Goal: Check status: Check status

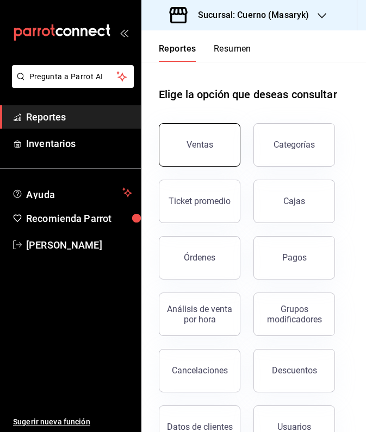
click at [205, 143] on div "Ventas" at bounding box center [199, 145] width 27 height 10
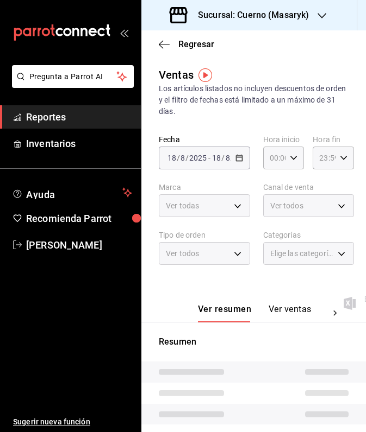
type input "05:00"
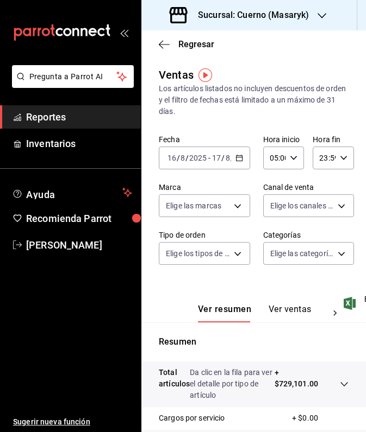
click at [240, 158] on \(Stroke\) "button" at bounding box center [239, 157] width 6 height 1
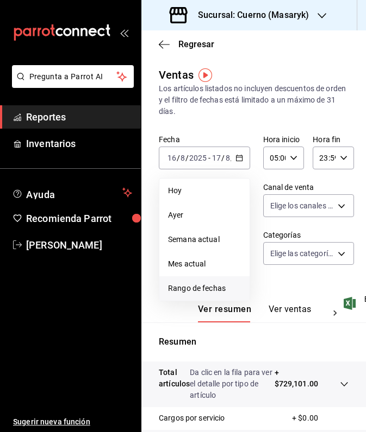
click at [210, 285] on span "Rango de fechas" at bounding box center [204, 288] width 73 height 11
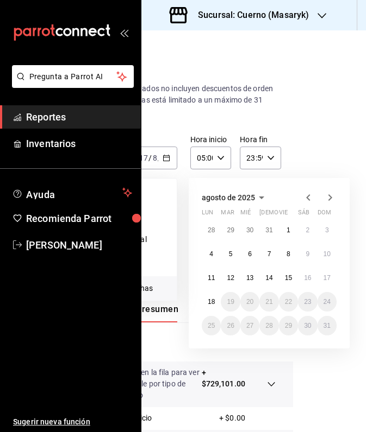
scroll to position [0, 78]
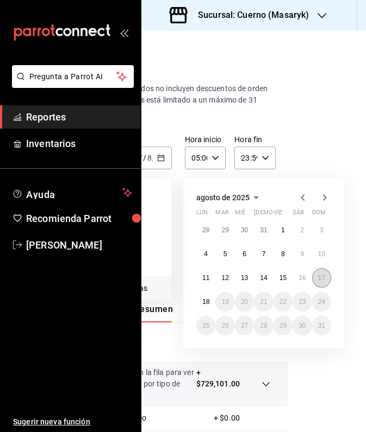
click at [320, 278] on abbr "17" at bounding box center [321, 278] width 7 height 8
click at [208, 305] on abbr "18" at bounding box center [205, 302] width 7 height 8
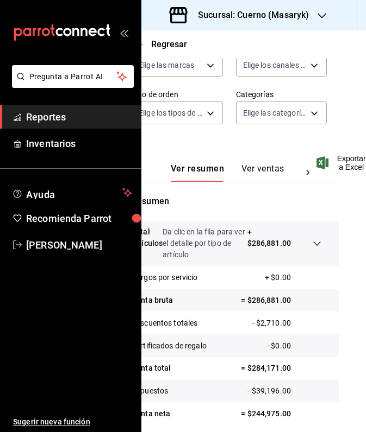
scroll to position [142, 29]
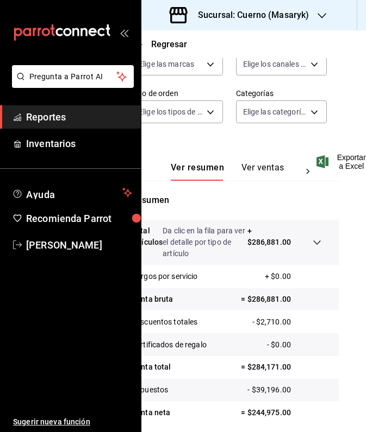
click at [321, 15] on icon "button" at bounding box center [321, 15] width 9 height 9
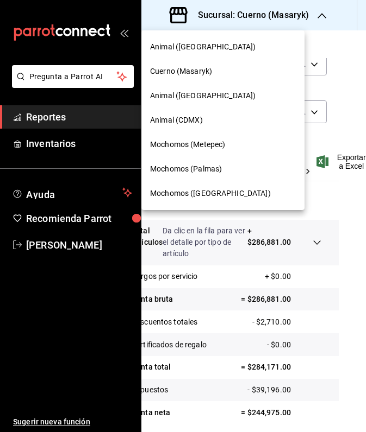
click at [215, 166] on span "Mochomos (Palmas)" at bounding box center [186, 169] width 72 height 11
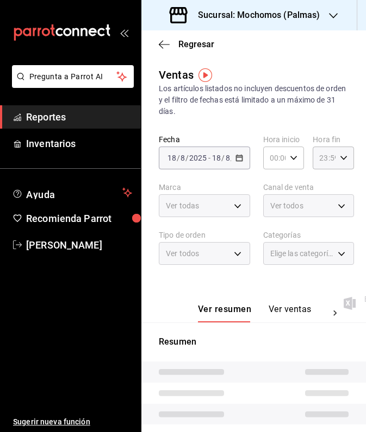
type input "05:00"
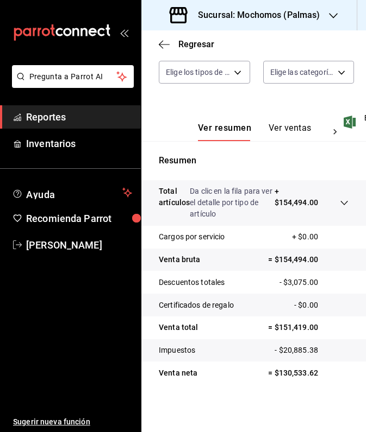
scroll to position [181, 0]
click at [332, 13] on icon "button" at bounding box center [333, 15] width 9 height 9
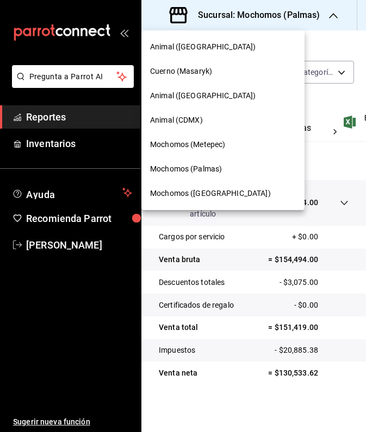
click at [234, 140] on div "Mochomos (Metepec)" at bounding box center [223, 144] width 146 height 11
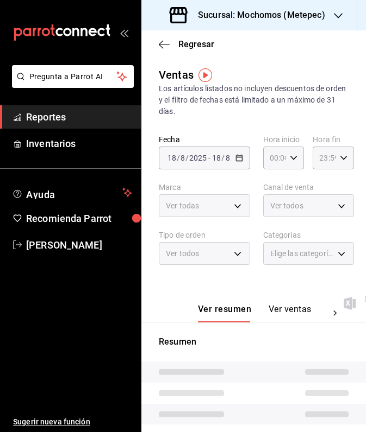
type input "05:00"
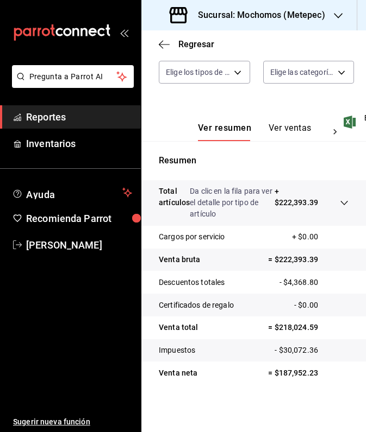
scroll to position [181, 0]
click at [341, 203] on icon at bounding box center [344, 203] width 9 height 9
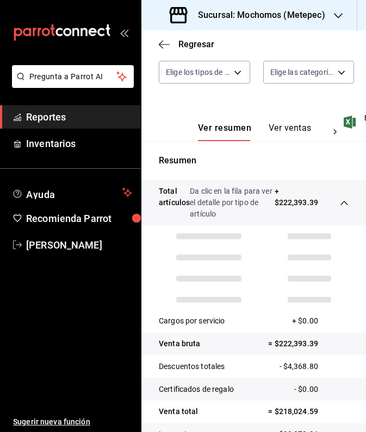
click at [341, 203] on icon at bounding box center [344, 203] width 9 height 9
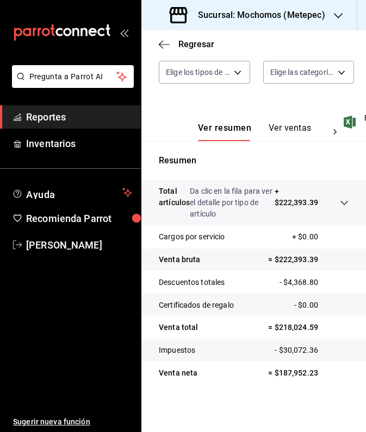
click at [342, 204] on icon at bounding box center [344, 203] width 9 height 9
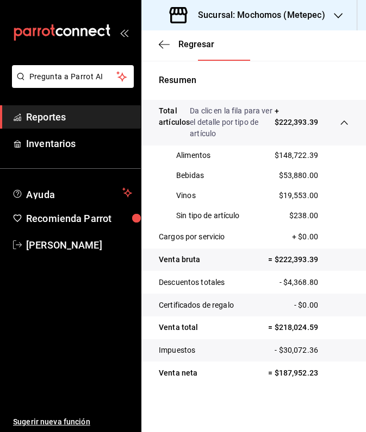
scroll to position [262, 0]
click at [339, 13] on icon "button" at bounding box center [338, 15] width 9 height 9
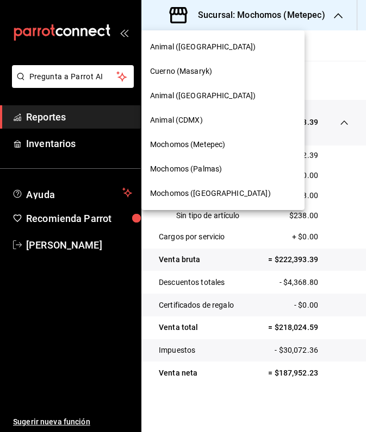
click at [214, 102] on div "Animal ([GEOGRAPHIC_DATA])" at bounding box center [222, 96] width 163 height 24
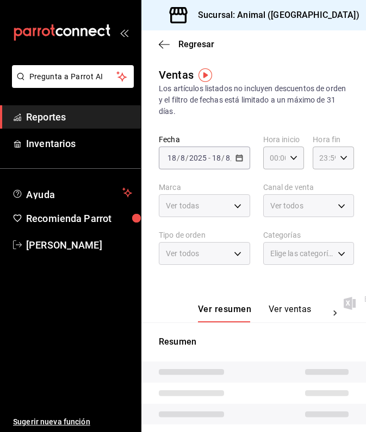
type input "05:00"
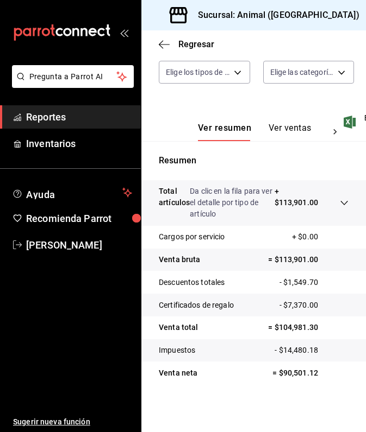
click at [365, 13] on icon "button" at bounding box center [372, 15] width 9 height 9
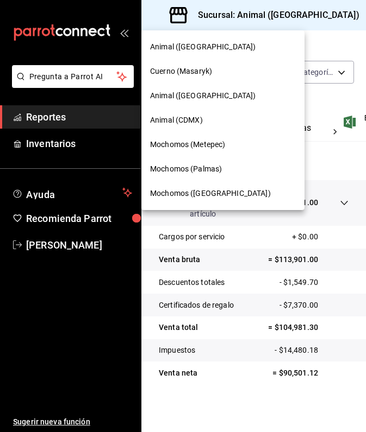
click at [212, 123] on div "Animal (CDMX)" at bounding box center [223, 120] width 146 height 11
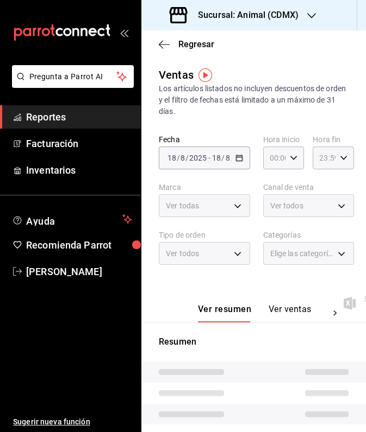
type input "05:00"
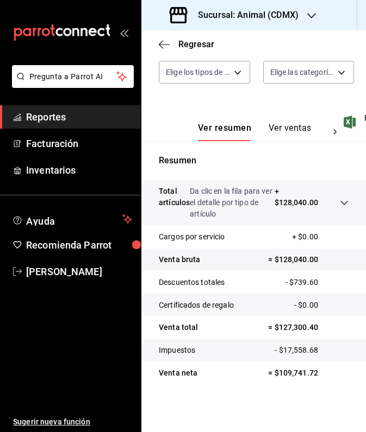
scroll to position [181, 0]
